Goal: Task Accomplishment & Management: Use online tool/utility

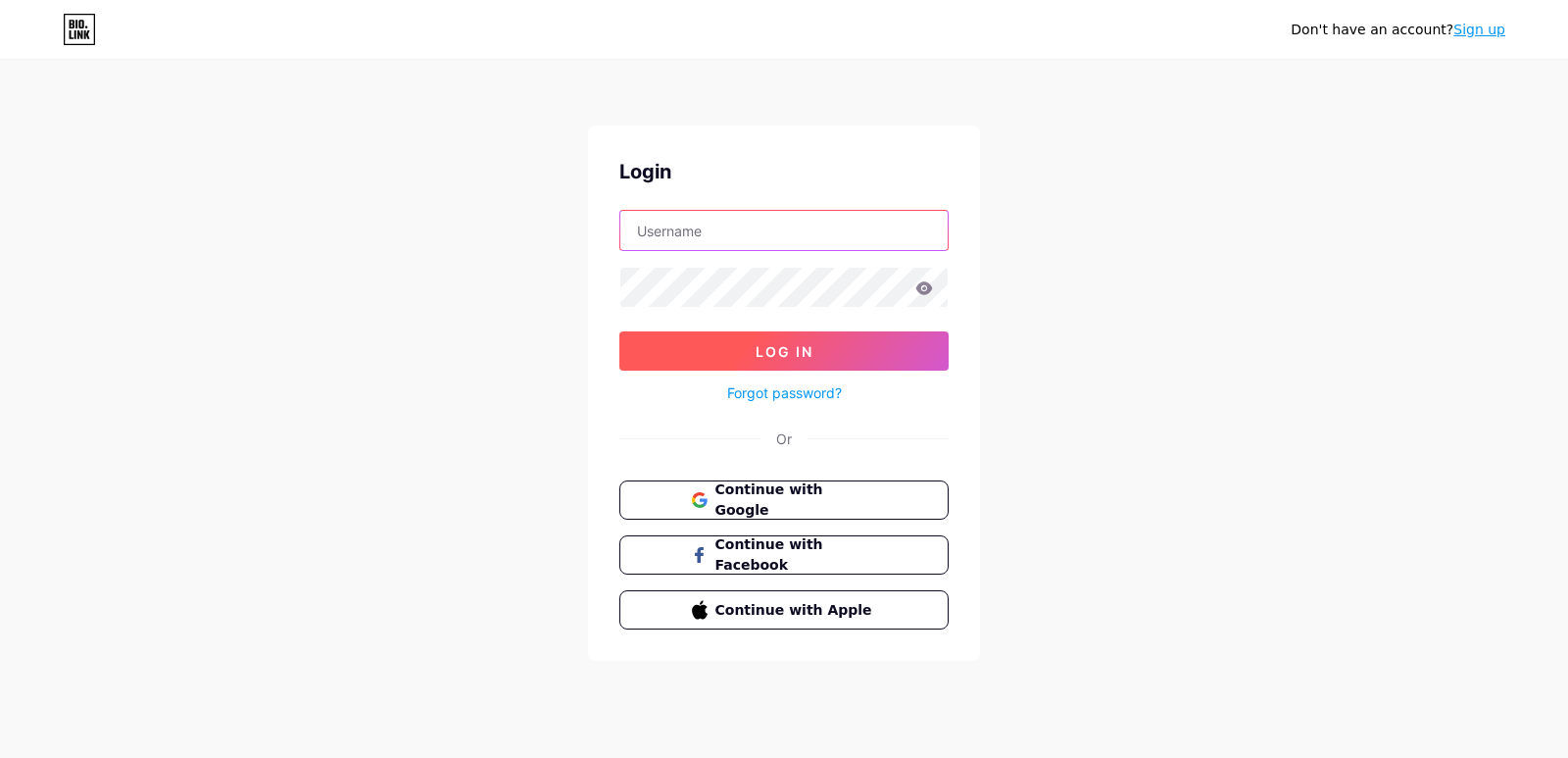
type input "[EMAIL_ADDRESS][DOMAIN_NAME]"
click at [779, 346] on span "Log In" at bounding box center [784, 351] width 58 height 17
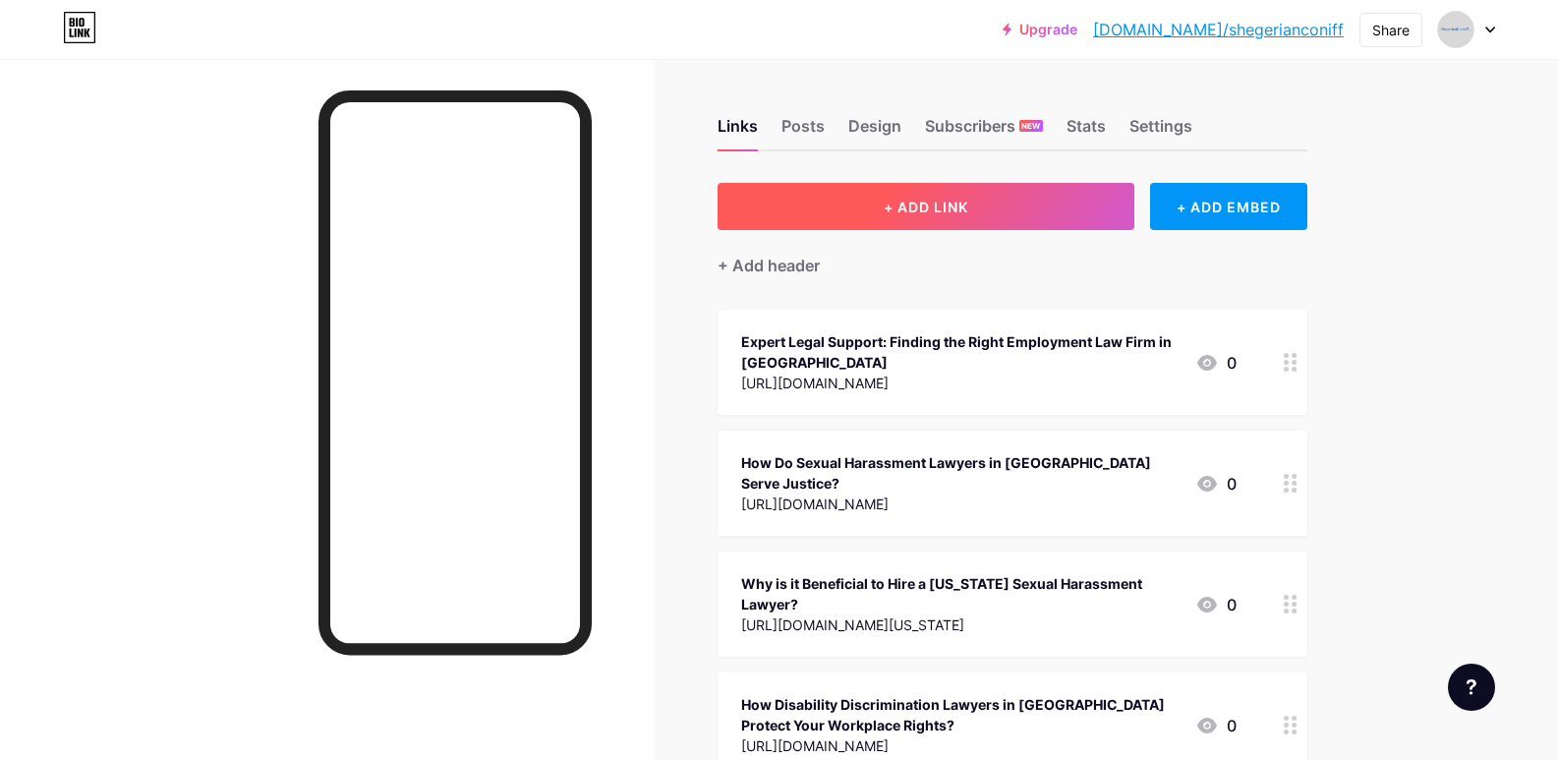
click at [906, 208] on span "+ ADD LINK" at bounding box center [926, 207] width 85 height 17
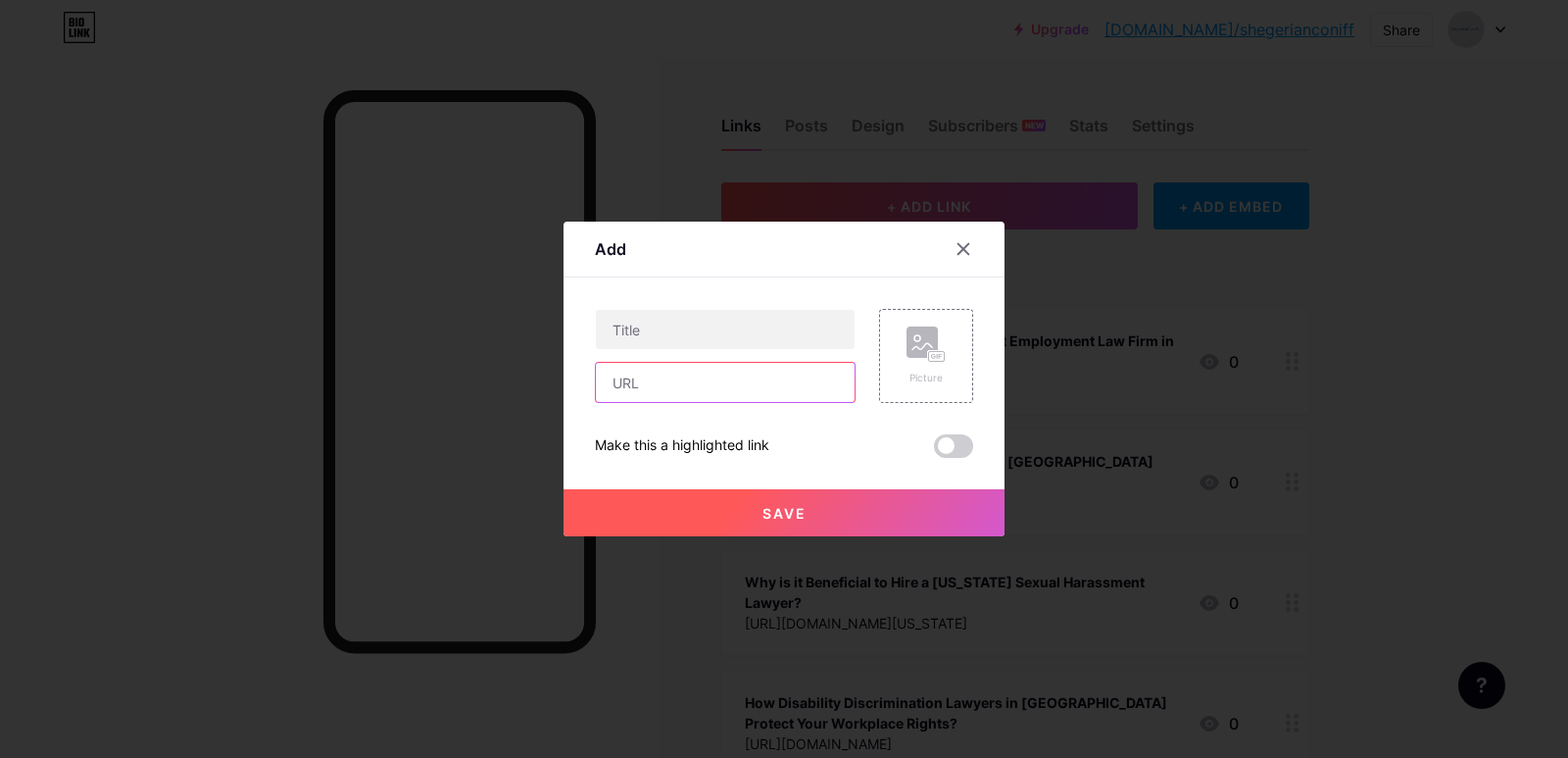
click at [656, 383] on input "text" at bounding box center [726, 382] width 259 height 39
paste input "https://medium.com/@shegerianconniff/a-legal-guide-to-hiring-a-disability-discr…"
type input "https://medium.com/@shegerianconniff/a-legal-guide-to-hiring-a-disability-discr…"
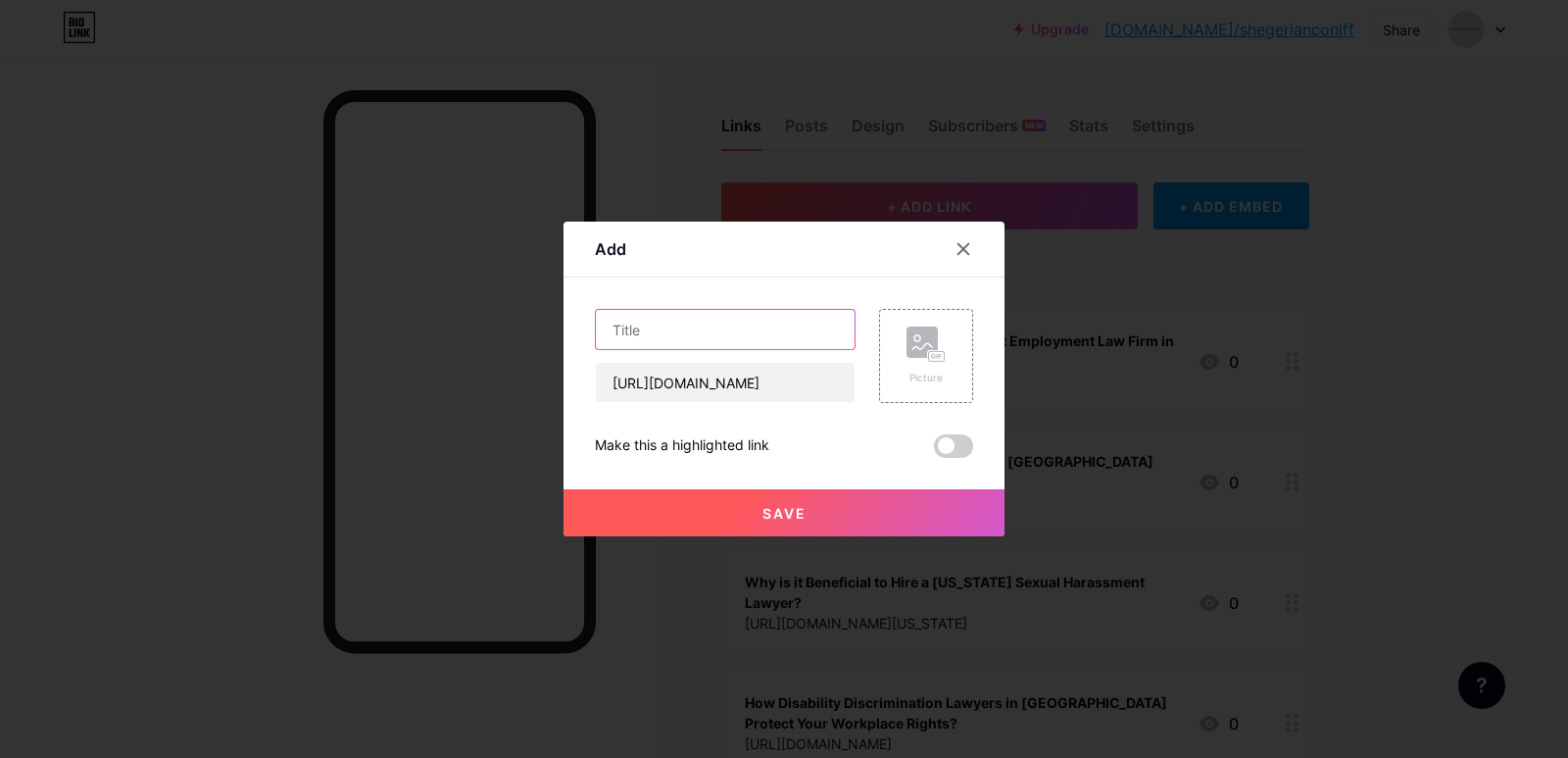
click at [670, 335] on input "text" at bounding box center [726, 329] width 259 height 39
paste input "A Legal Guide to Hiring a Disability Discrimination Lawyer in Los Angeles"
type input "A Legal Guide to Hiring a Disability Discrimination Lawyer in Los Angeles"
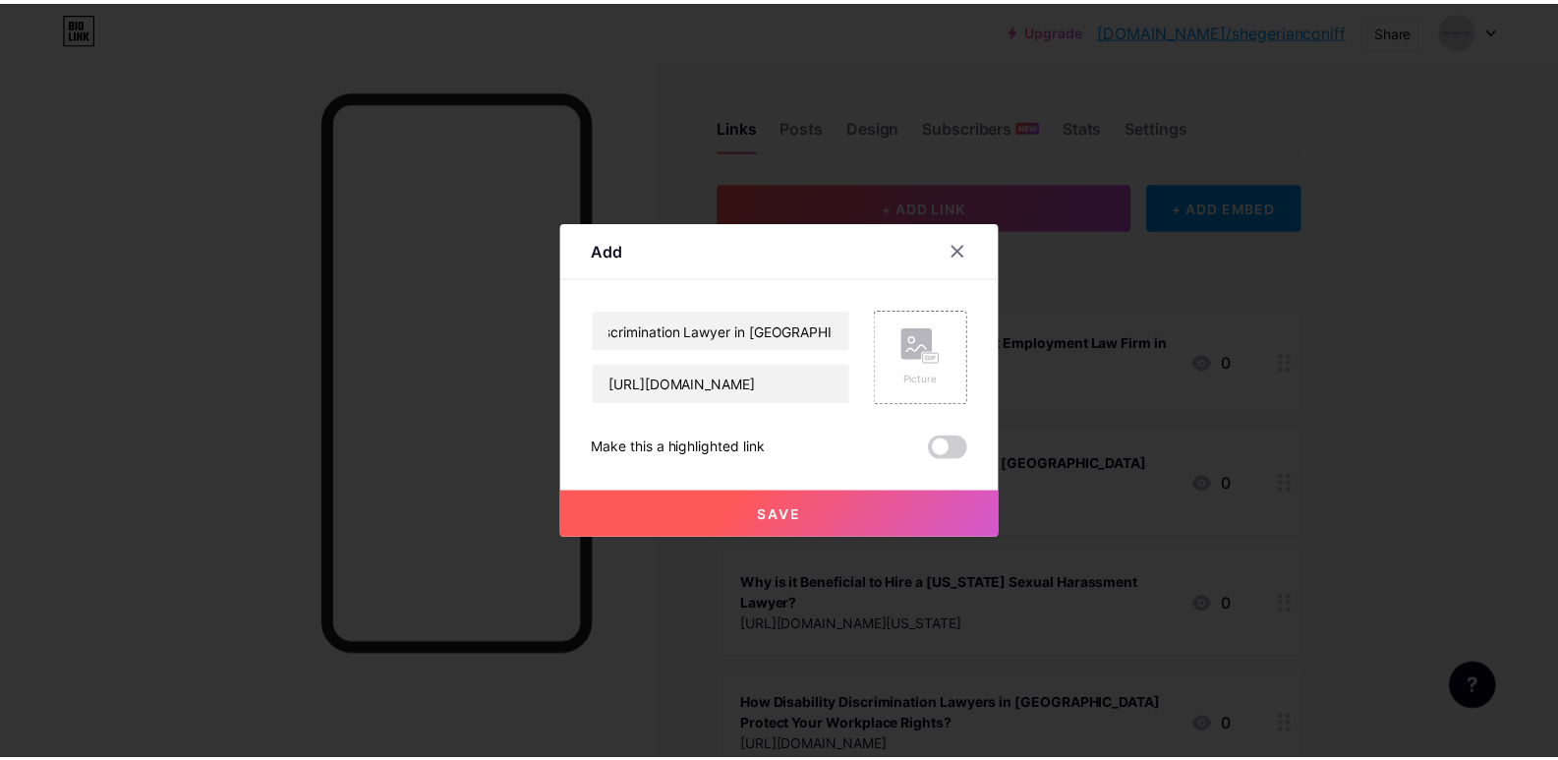
scroll to position [0, 0]
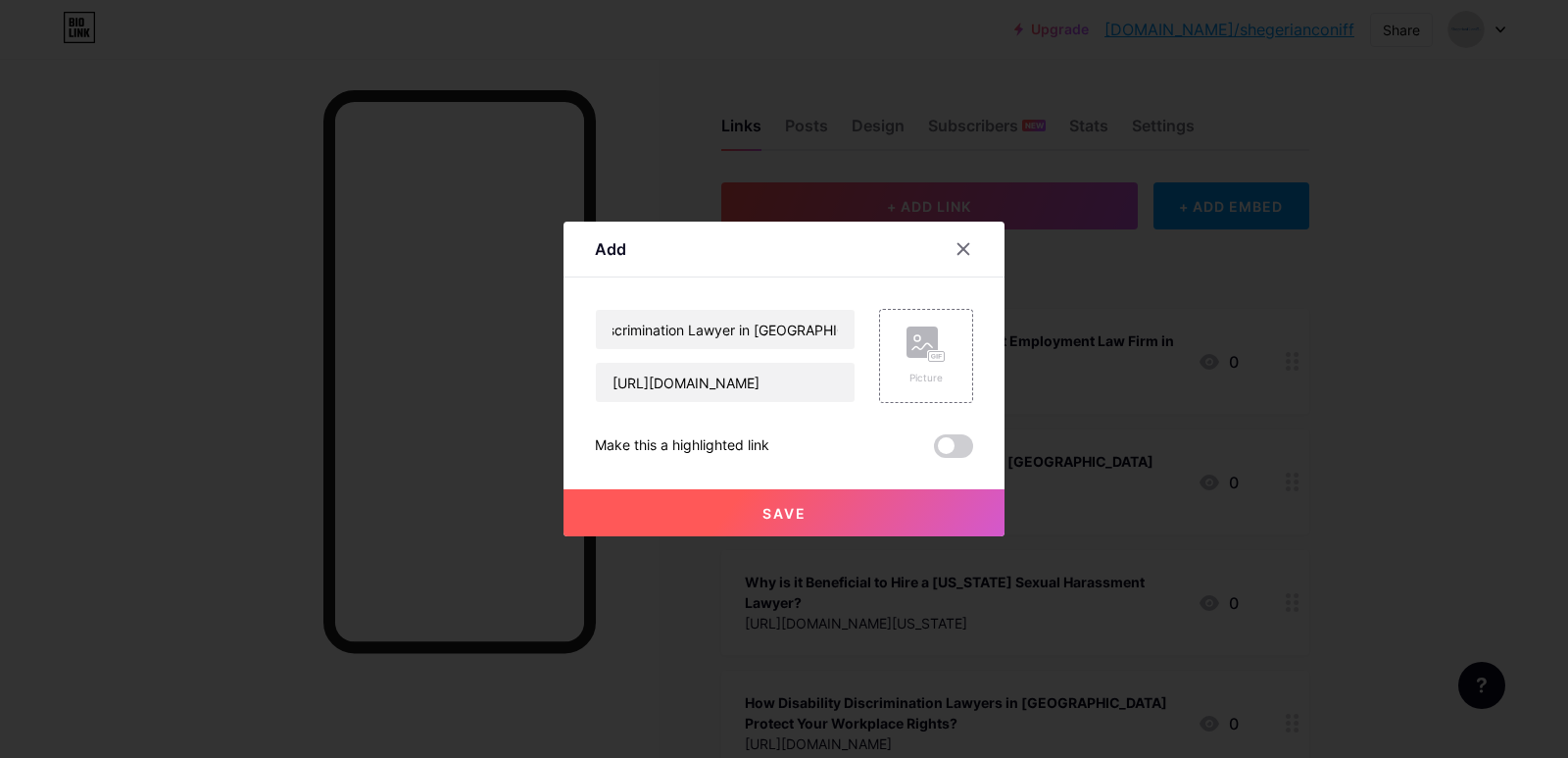
click at [797, 516] on span "Save" at bounding box center [784, 513] width 44 height 17
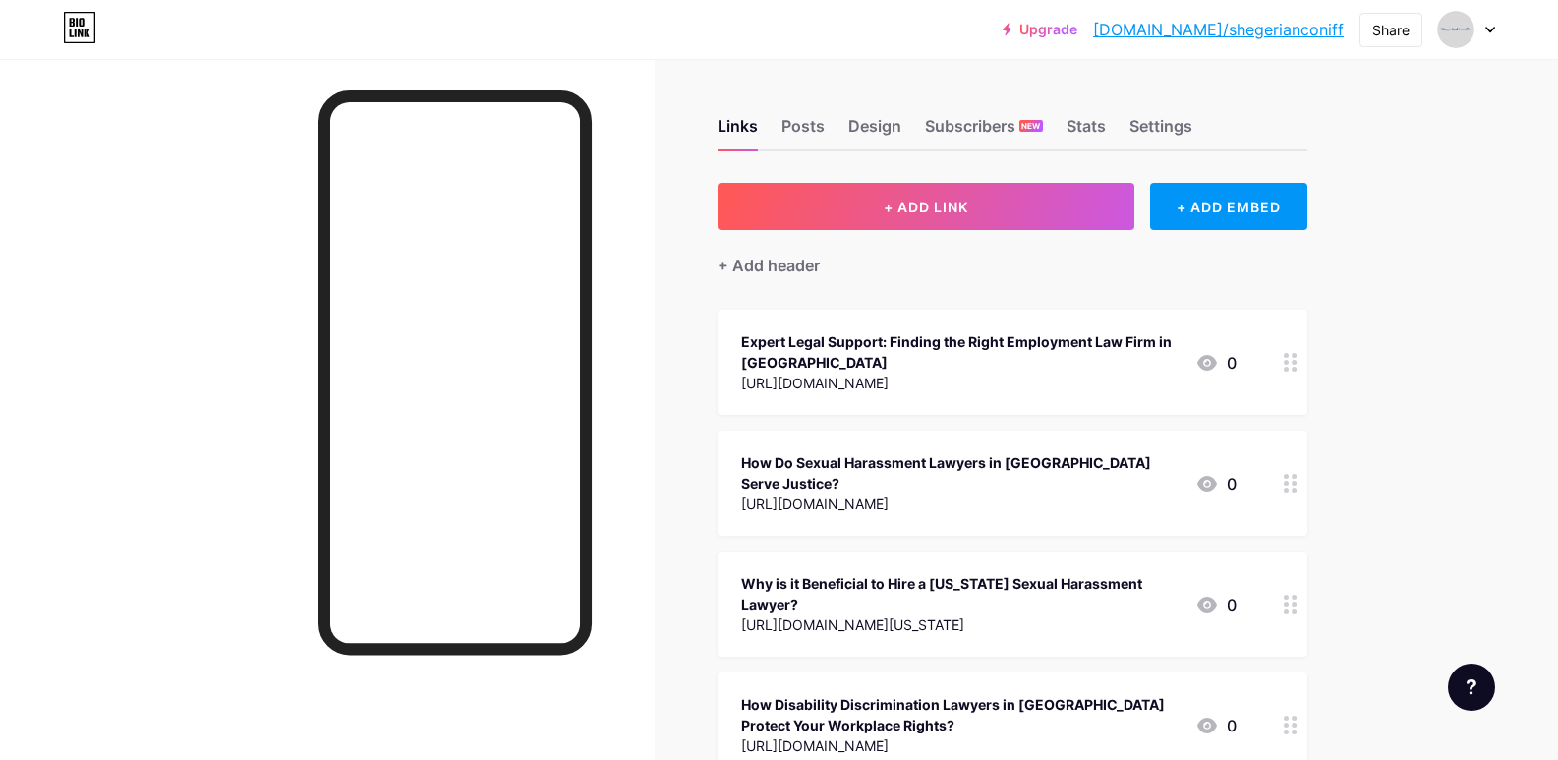
click at [1202, 33] on link "[DOMAIN_NAME]/shegerianconiff" at bounding box center [1218, 30] width 251 height 24
